Goal: Task Accomplishment & Management: Use online tool/utility

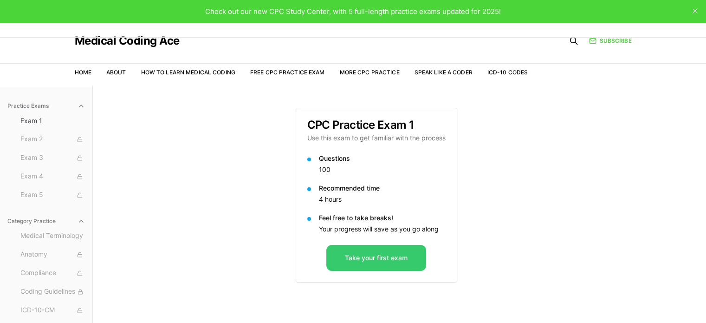
click at [344, 261] on button "Take your first exam" at bounding box center [376, 258] width 100 height 26
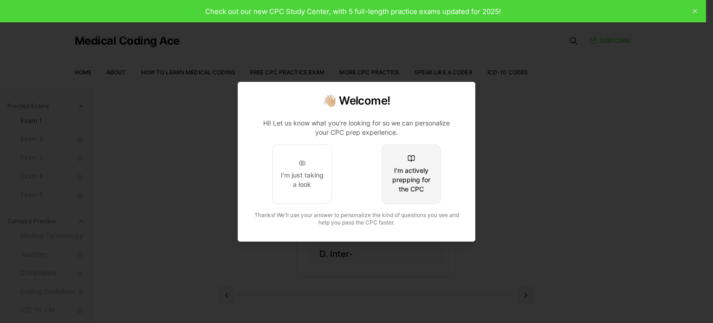
click at [412, 183] on div "I'm actively prepping for the CPC" at bounding box center [411, 180] width 44 height 28
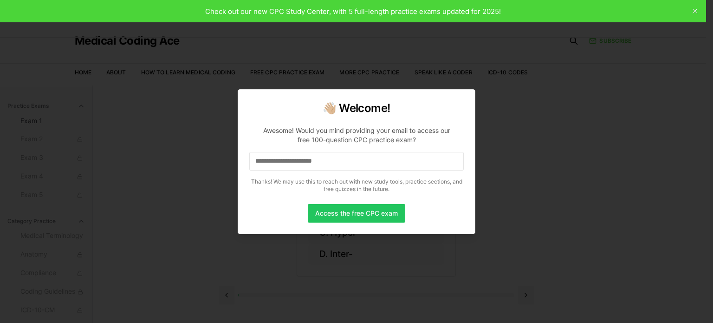
click at [349, 160] on input at bounding box center [356, 161] width 214 height 19
click at [349, 160] on input "*" at bounding box center [356, 161] width 214 height 19
click at [349, 160] on input "**" at bounding box center [356, 161] width 214 height 19
click at [349, 160] on input "*" at bounding box center [356, 161] width 214 height 19
click at [383, 164] on input at bounding box center [356, 161] width 214 height 19
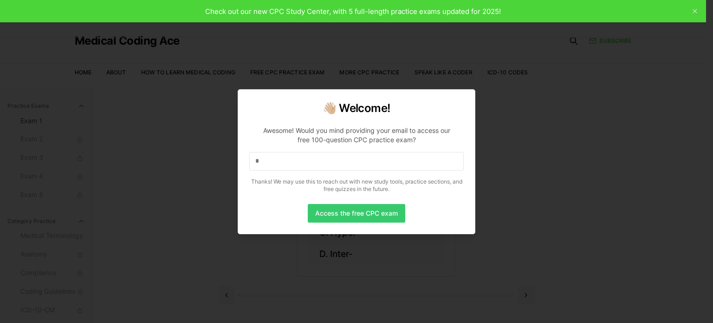
click at [354, 210] on button "Access the free CPC exam" at bounding box center [356, 213] width 97 height 19
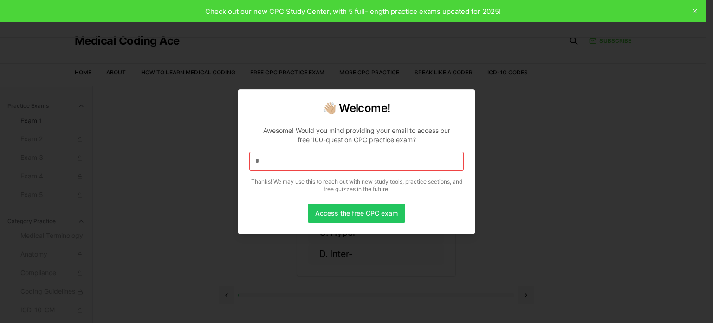
click at [315, 156] on input "*" at bounding box center [356, 161] width 214 height 19
